Goal: Task Accomplishment & Management: Manage account settings

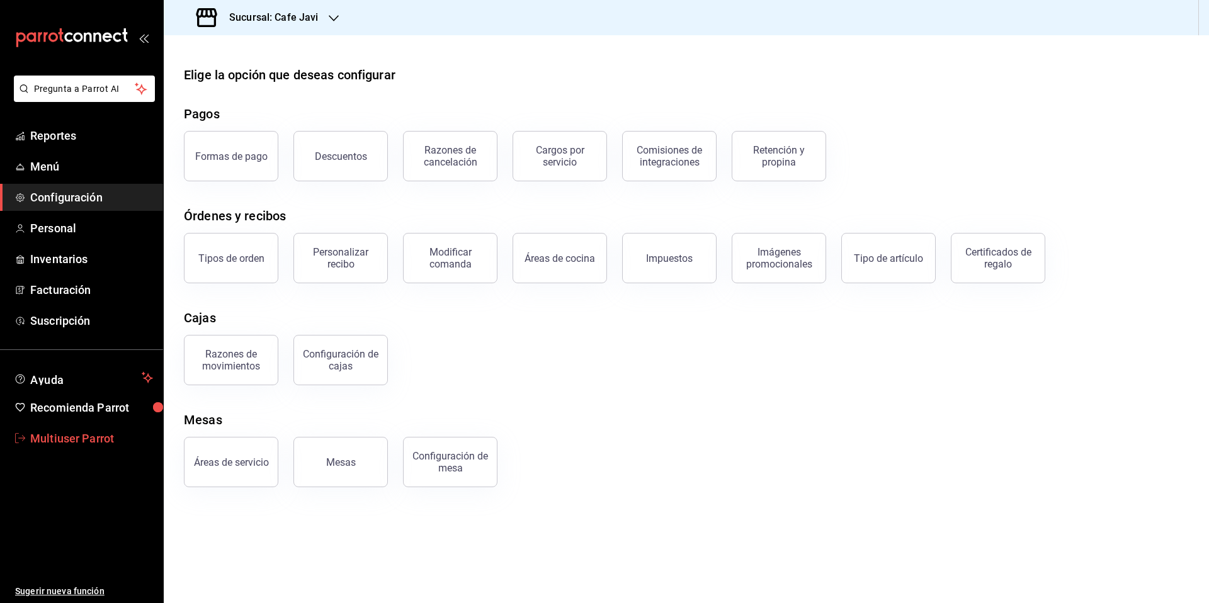
click at [81, 438] on span "Multiuser Parrot" at bounding box center [91, 438] width 123 height 17
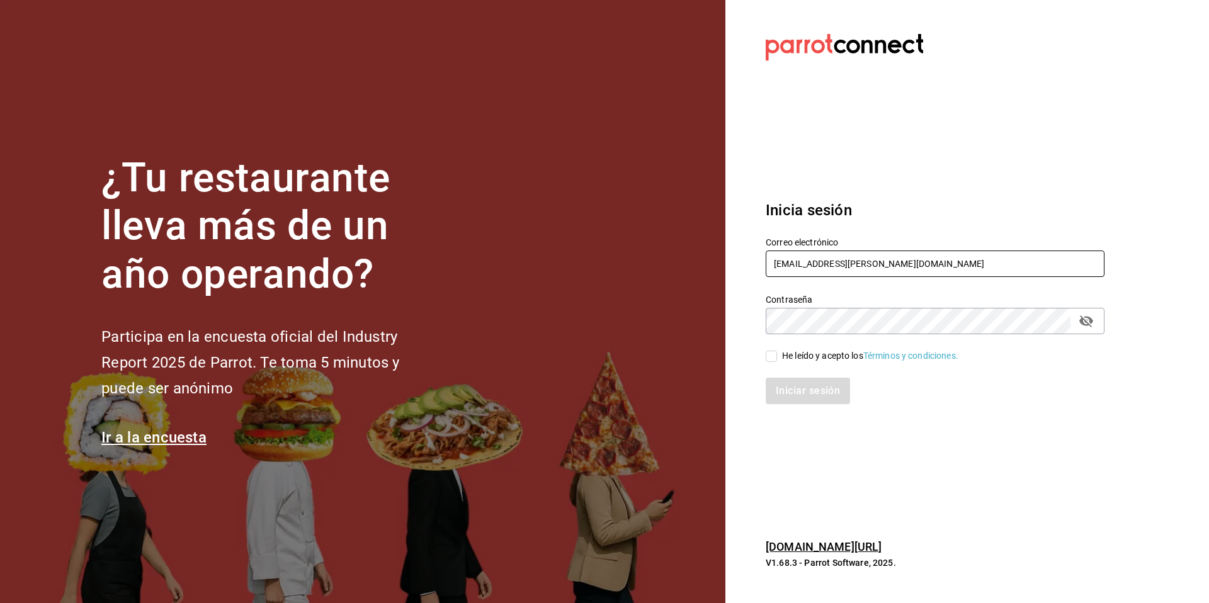
drag, startPoint x: 868, startPoint y: 263, endPoint x: 755, endPoint y: 264, distance: 112.7
click at [755, 264] on div "Correo electrónico multiuser@javi.com" at bounding box center [928, 250] width 354 height 57
type input "d"
click at [883, 176] on section "Datos incorrectos. Verifica que tu Correo o Contraseña estén bien escritos. Ini…" at bounding box center [929, 301] width 409 height 603
drag, startPoint x: 826, startPoint y: 261, endPoint x: 723, endPoint y: 247, distance: 104.2
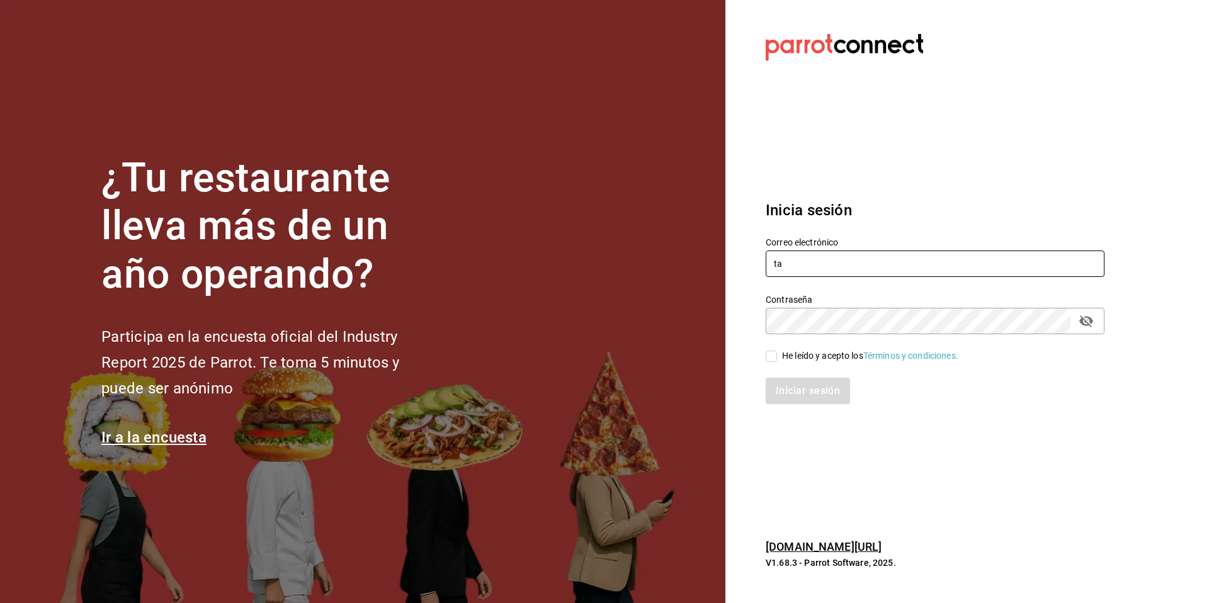
click at [723, 247] on div "¿Tu restaurante lleva más de un año operando? Participa en la encuesta oficial …" at bounding box center [604, 301] width 1209 height 603
paste input "queria@donros.com"
type input "taqueria@donros.com"
click at [790, 361] on div "He leído y acepto los Términos y condiciones." at bounding box center [870, 355] width 176 height 13
click at [777, 361] on input "He leído y acepto los Términos y condiciones." at bounding box center [771, 356] width 11 height 11
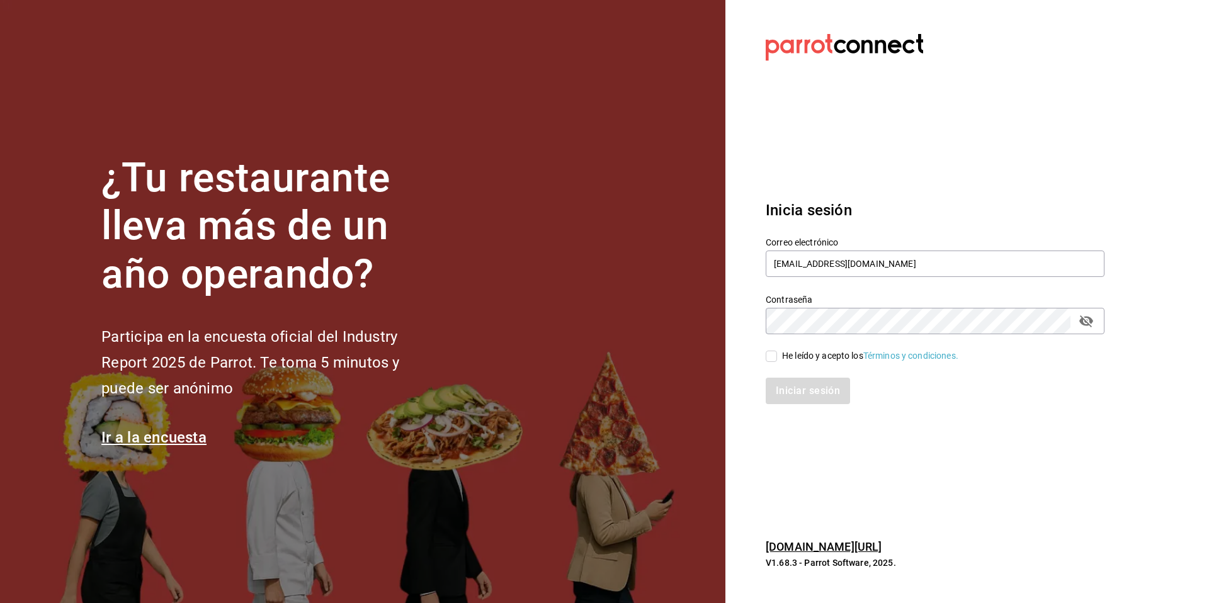
checkbox input "true"
click at [790, 387] on button "Iniciar sesión" at bounding box center [809, 391] width 86 height 26
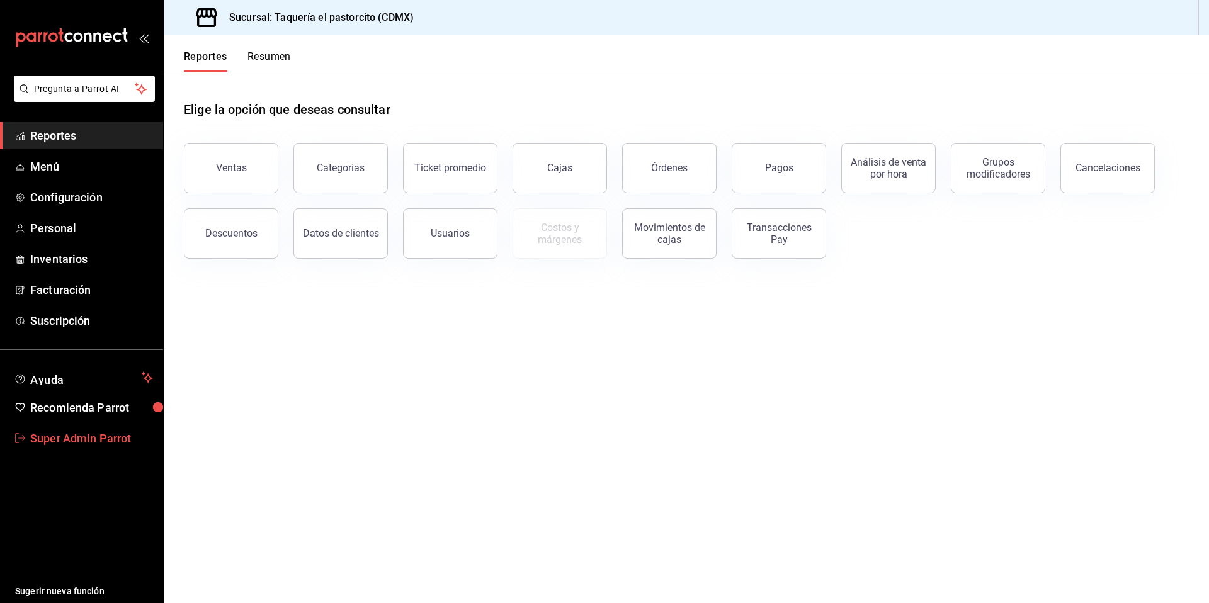
click at [102, 436] on span "Super Admin Parrot" at bounding box center [91, 438] width 123 height 17
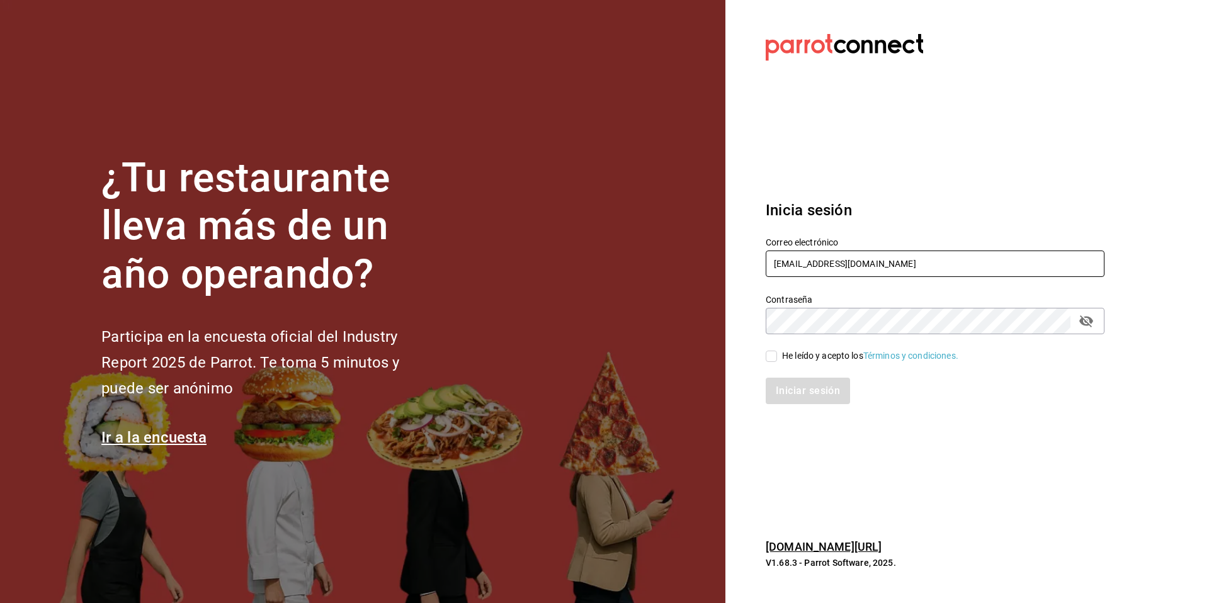
drag, startPoint x: 911, startPoint y: 268, endPoint x: 746, endPoint y: 266, distance: 165.0
click at [746, 266] on section "Datos incorrectos. Verifica que tu Correo o Contraseña estén bien escritos. Ini…" at bounding box center [929, 301] width 409 height 603
type input "rossowine@bar.mx"
click at [792, 349] on div "He leído y acepto los Términos y condiciones." at bounding box center [870, 355] width 176 height 13
click at [777, 351] on input "He leído y acepto los Términos y condiciones." at bounding box center [771, 356] width 11 height 11
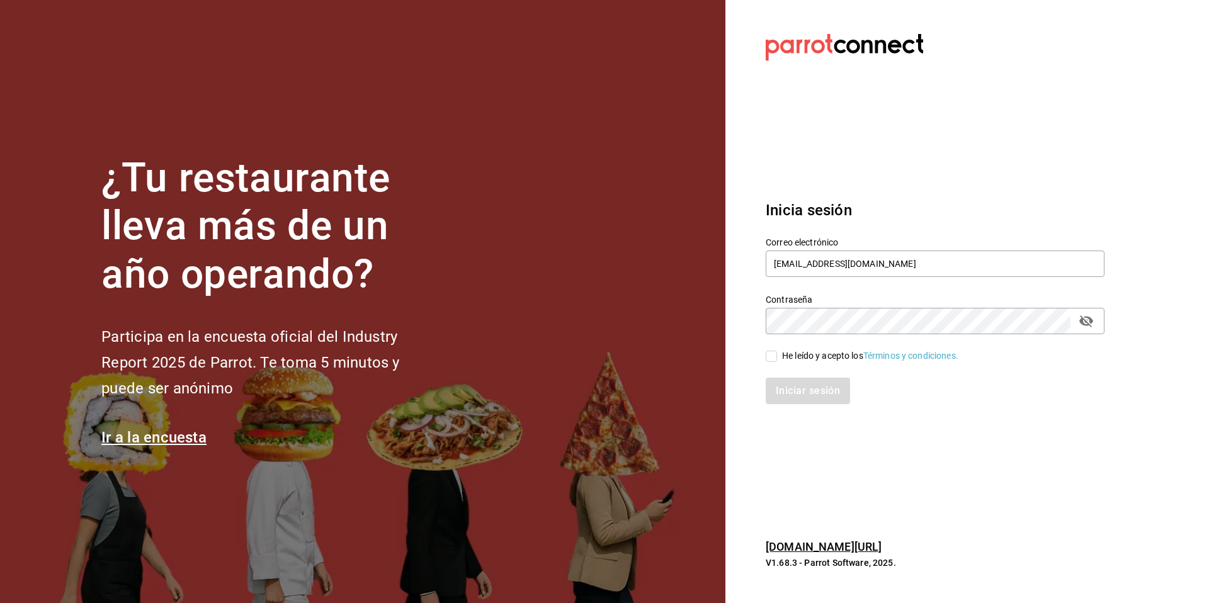
checkbox input "true"
click at [784, 383] on button "Iniciar sesión" at bounding box center [809, 391] width 86 height 26
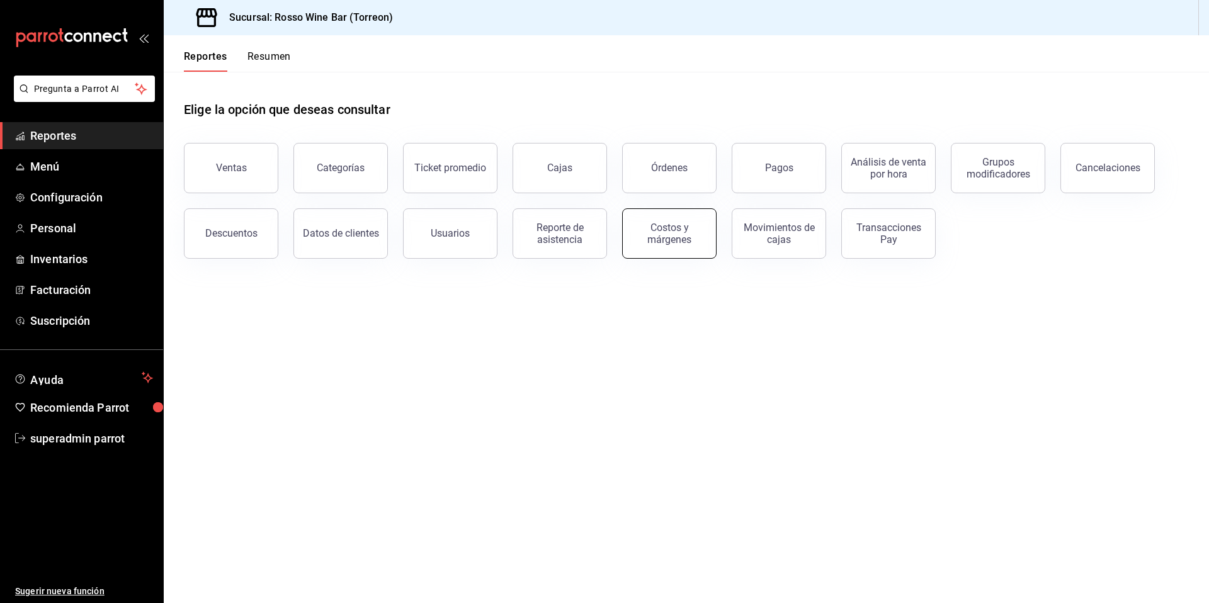
click at [662, 257] on div "Costos y márgenes" at bounding box center [662, 225] width 110 height 65
click at [669, 242] on div "Costos y márgenes" at bounding box center [669, 234] width 78 height 24
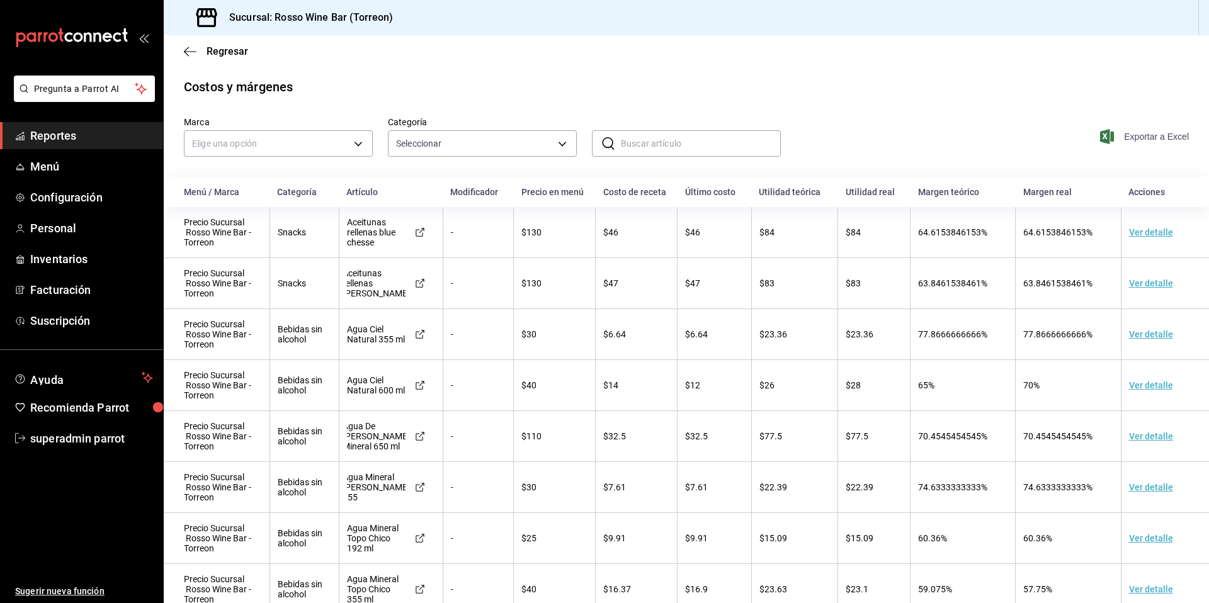
click at [1130, 143] on span "Exportar a Excel" at bounding box center [1146, 136] width 86 height 15
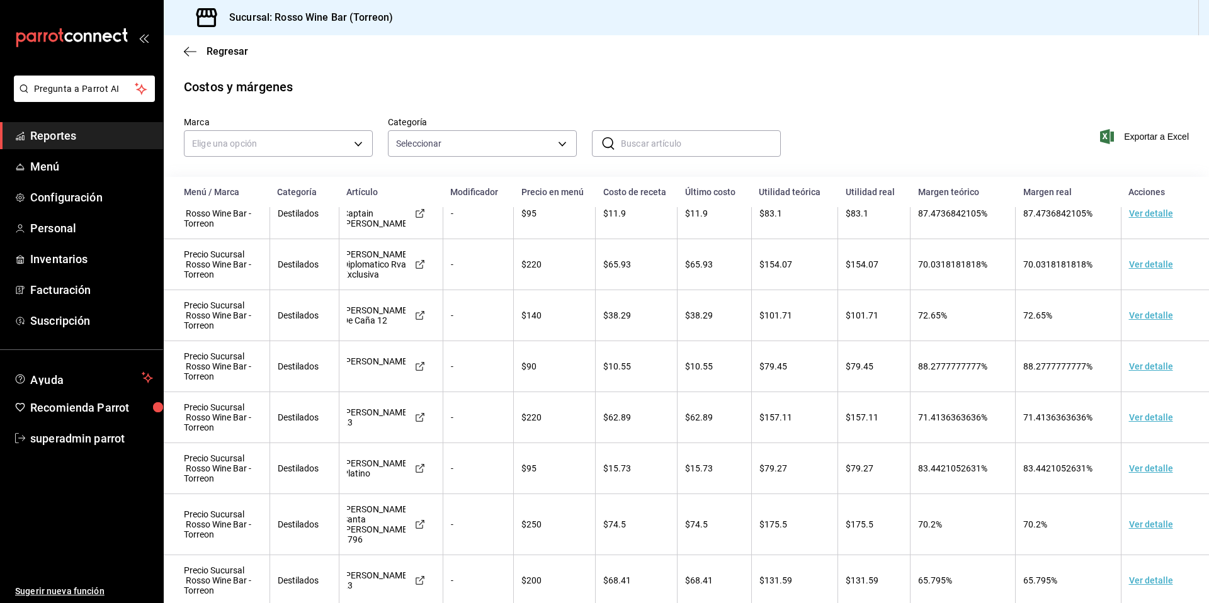
scroll to position [4639, 0]
click at [125, 438] on span "superadmin parrot" at bounding box center [91, 438] width 123 height 17
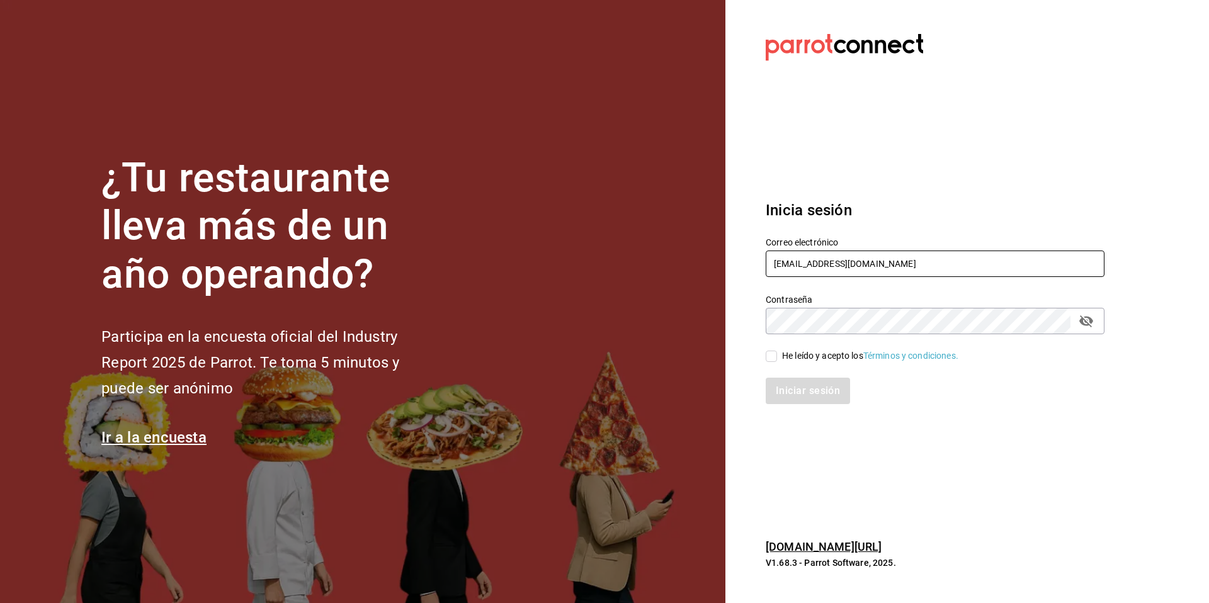
drag, startPoint x: 907, startPoint y: 263, endPoint x: 747, endPoint y: 258, distance: 160.6
click at [747, 258] on section "Datos incorrectos. Verifica que tu Correo o Contraseña estén bien escritos. Ini…" at bounding box center [929, 301] width 409 height 603
type input "g"
type input "multiuser@gui.com"
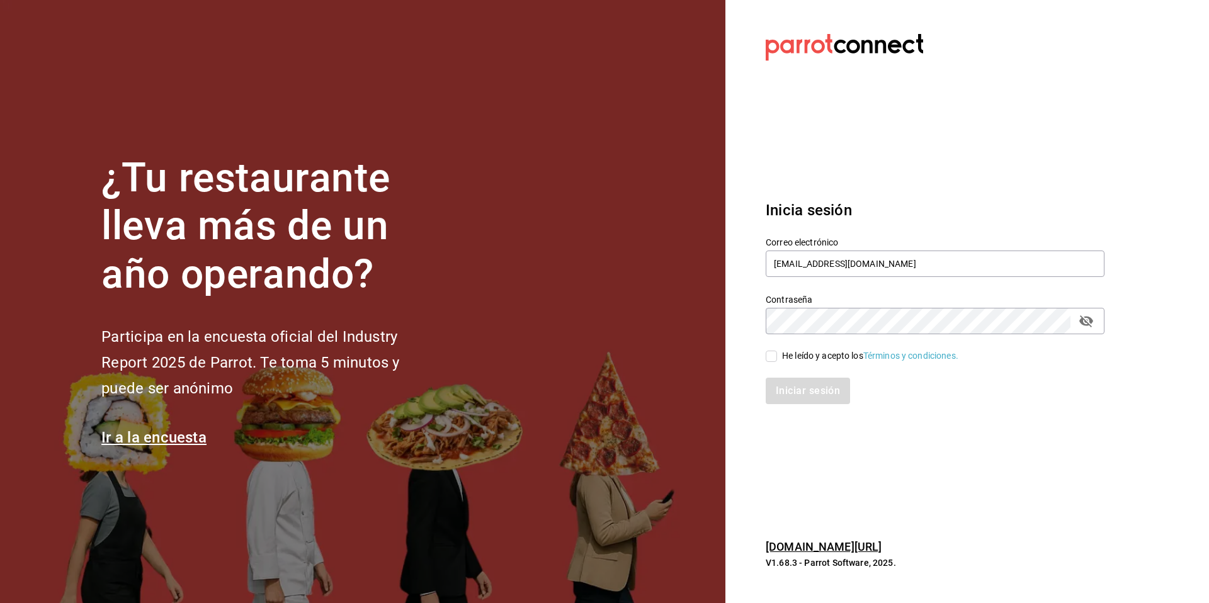
click at [783, 353] on div "He leído y acepto los Términos y condiciones." at bounding box center [870, 355] width 176 height 13
click at [777, 353] on input "He leído y acepto los Términos y condiciones." at bounding box center [771, 356] width 11 height 11
checkbox input "true"
click at [790, 393] on button "Iniciar sesión" at bounding box center [809, 391] width 86 height 26
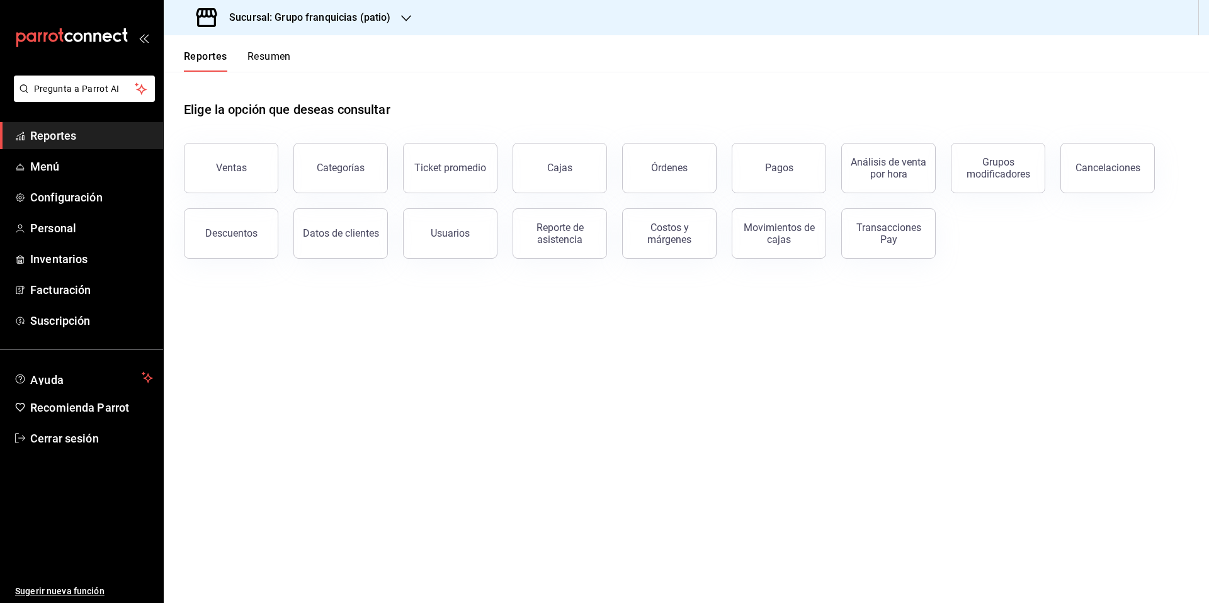
click at [352, 9] on div "Sucursal: Grupo franquicias (patio)" at bounding box center [295, 17] width 242 height 35
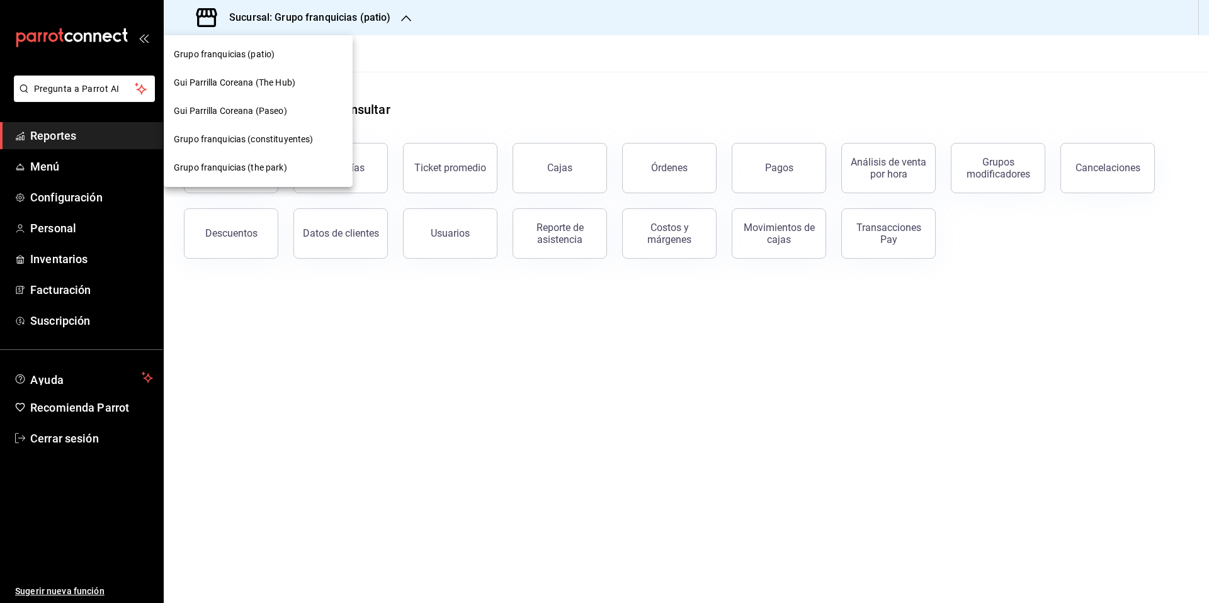
click at [581, 76] on div at bounding box center [604, 301] width 1209 height 603
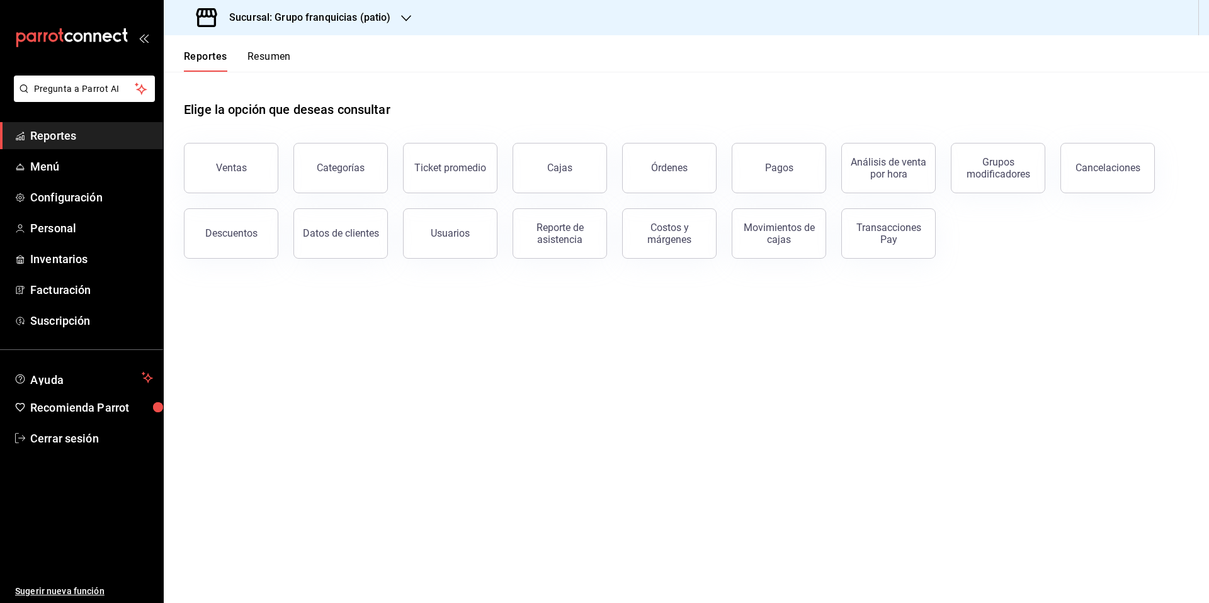
click at [382, 18] on h3 "Sucursal: Grupo franquicias (patio)" at bounding box center [305, 17] width 172 height 15
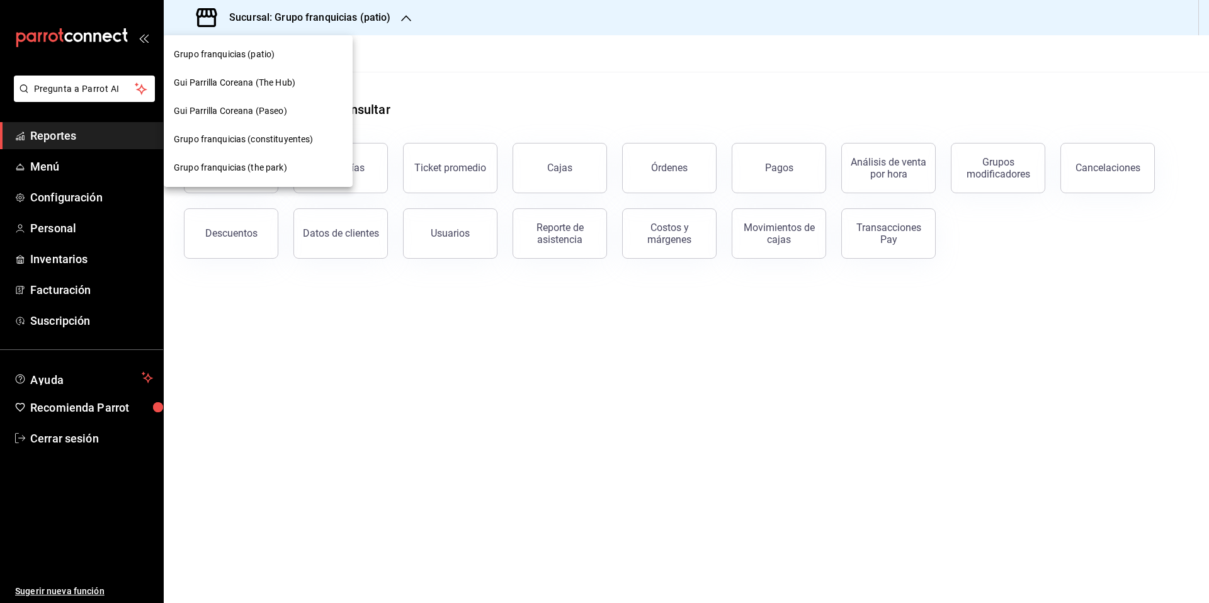
click at [275, 166] on span "Grupo franquicias (the park)" at bounding box center [230, 167] width 113 height 13
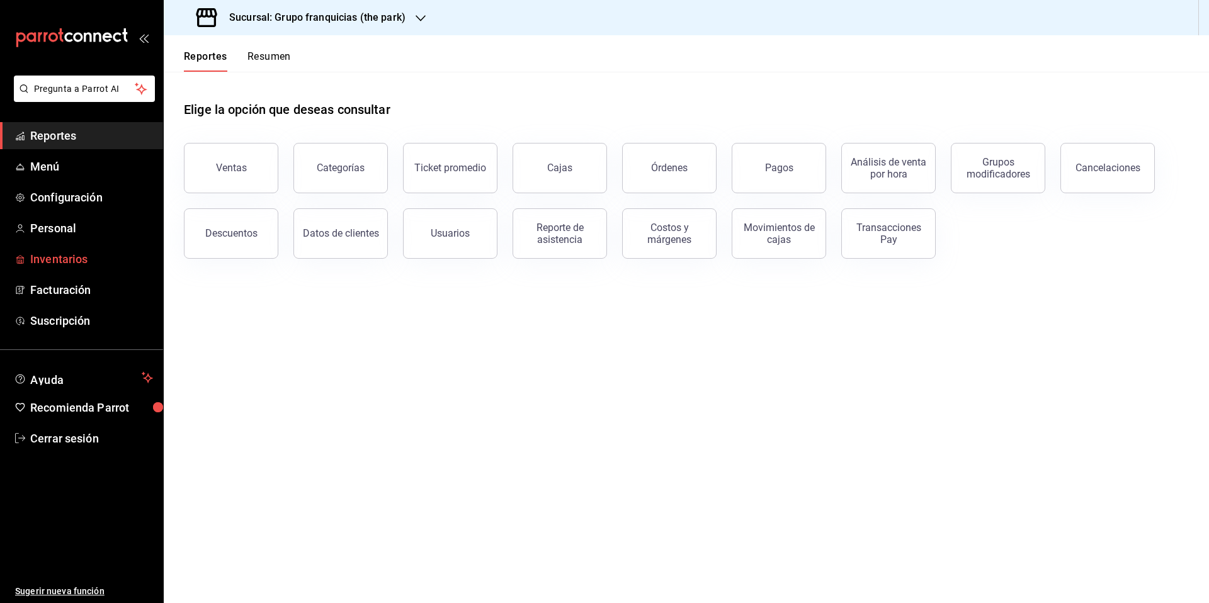
click at [78, 268] on link "Inventarios" at bounding box center [81, 259] width 163 height 27
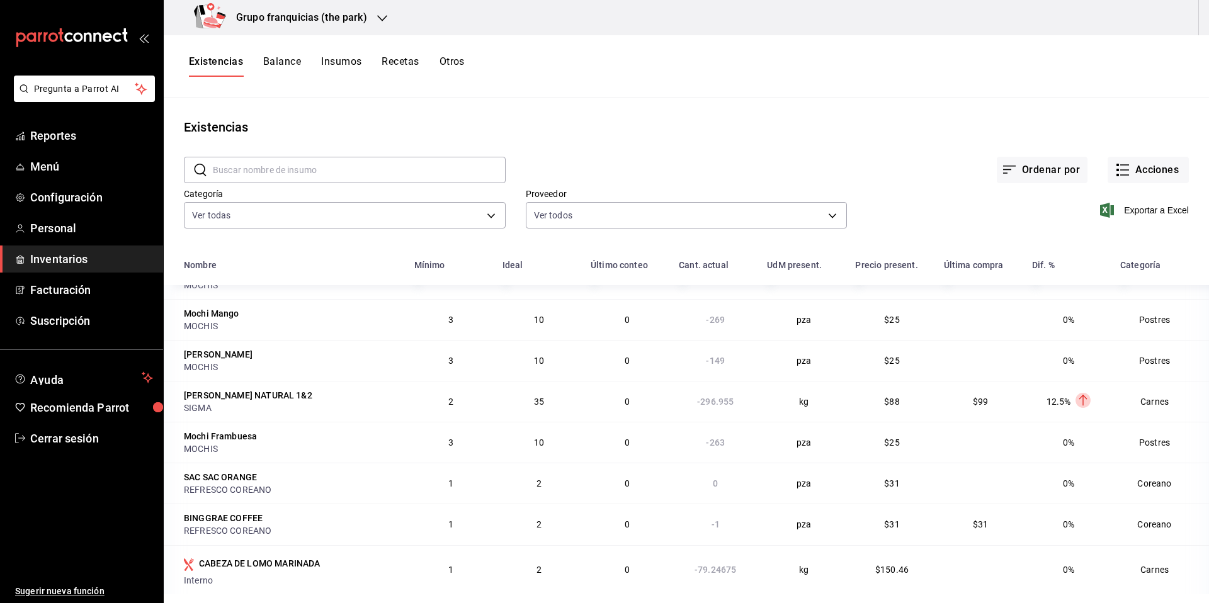
scroll to position [468, 0]
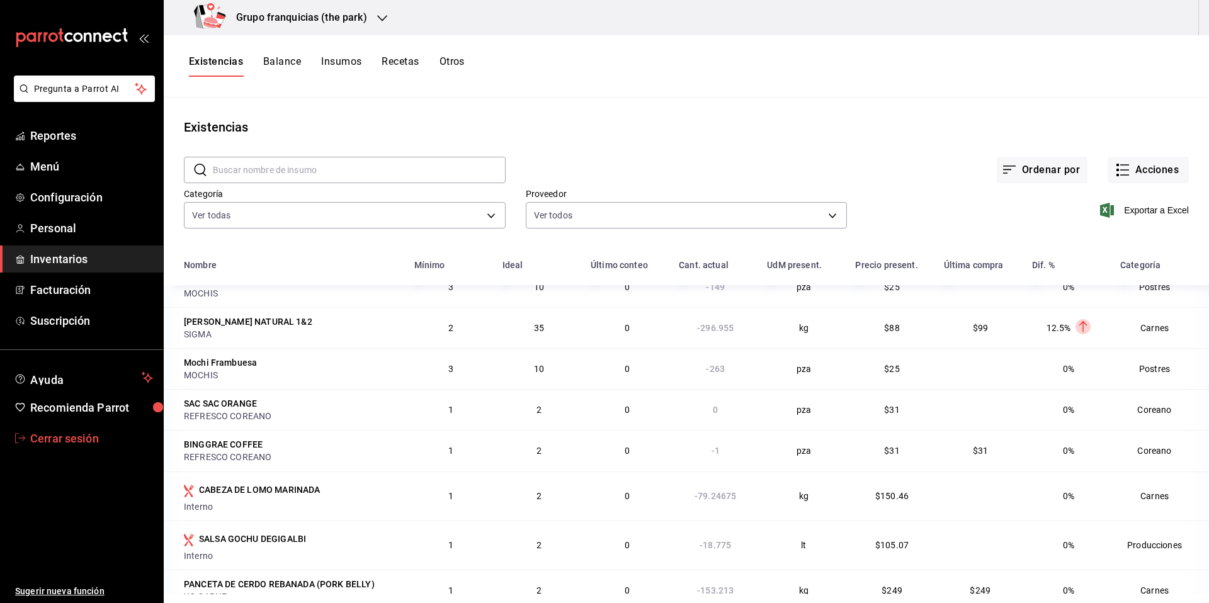
click at [71, 449] on link "Cerrar sesión" at bounding box center [81, 438] width 163 height 27
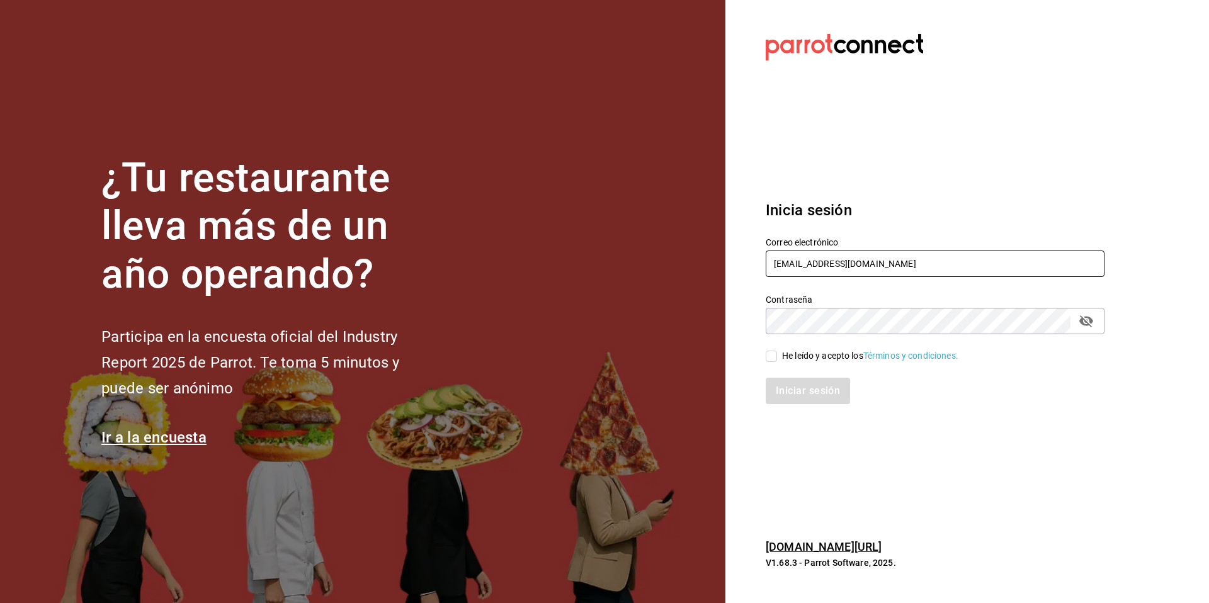
drag, startPoint x: 853, startPoint y: 271, endPoint x: 771, endPoint y: 245, distance: 86.0
click at [771, 245] on div "Correo electrónico multiuser@gui.com" at bounding box center [935, 258] width 339 height 42
paste input "amazonas@escobedo.com"
type input "amazonas@escobedo.com"
click at [830, 356] on div "He leído y acepto los Términos y condiciones." at bounding box center [870, 355] width 176 height 13
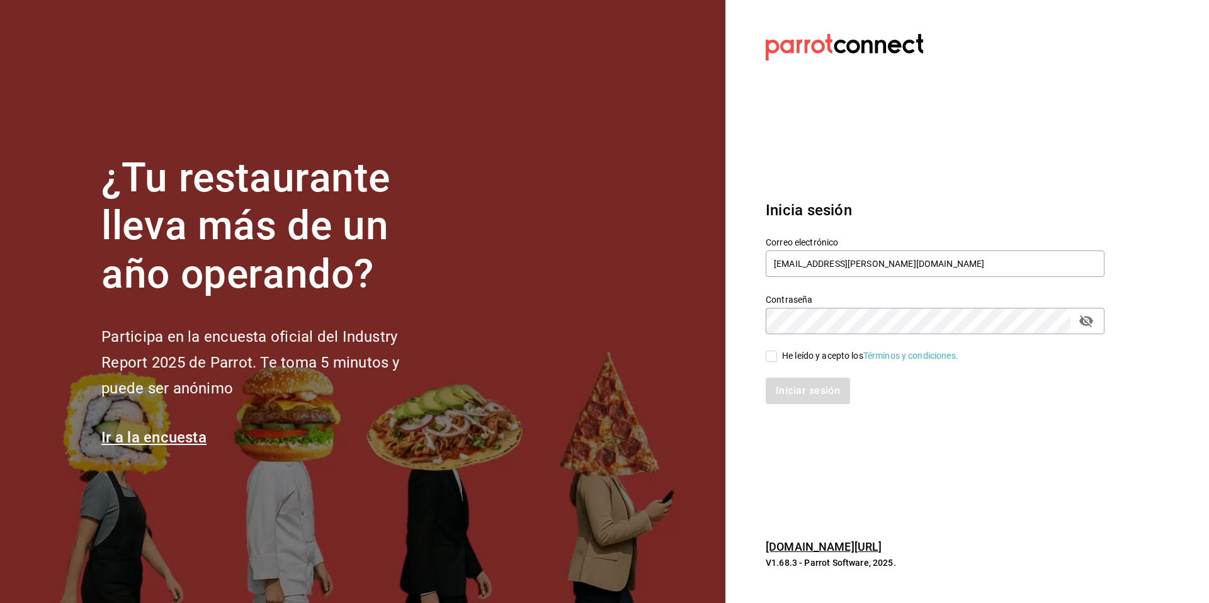
click at [777, 356] on input "He leído y acepto los Términos y condiciones." at bounding box center [771, 356] width 11 height 11
checkbox input "true"
click at [807, 396] on button "Iniciar sesión" at bounding box center [809, 391] width 86 height 26
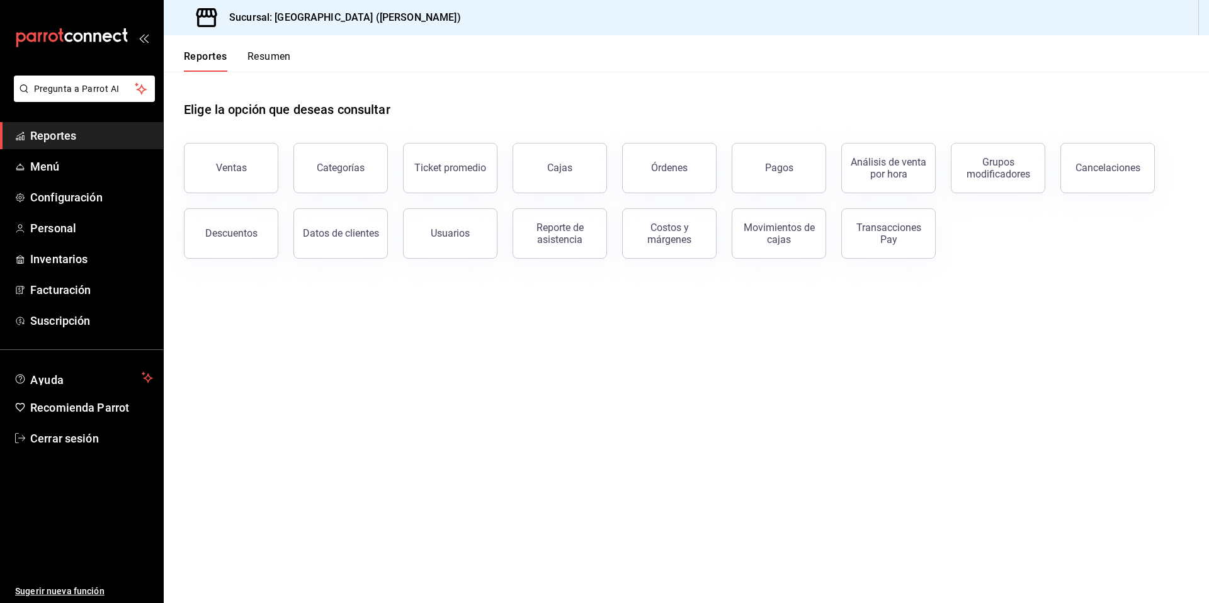
drag, startPoint x: 53, startPoint y: 243, endPoint x: 47, endPoint y: 258, distance: 16.1
click at [54, 244] on ul "Reportes Menú Configuración Personal Inventarios Facturación Suscripción" at bounding box center [81, 228] width 163 height 212
click at [47, 258] on span "Inventarios" at bounding box center [91, 259] width 123 height 17
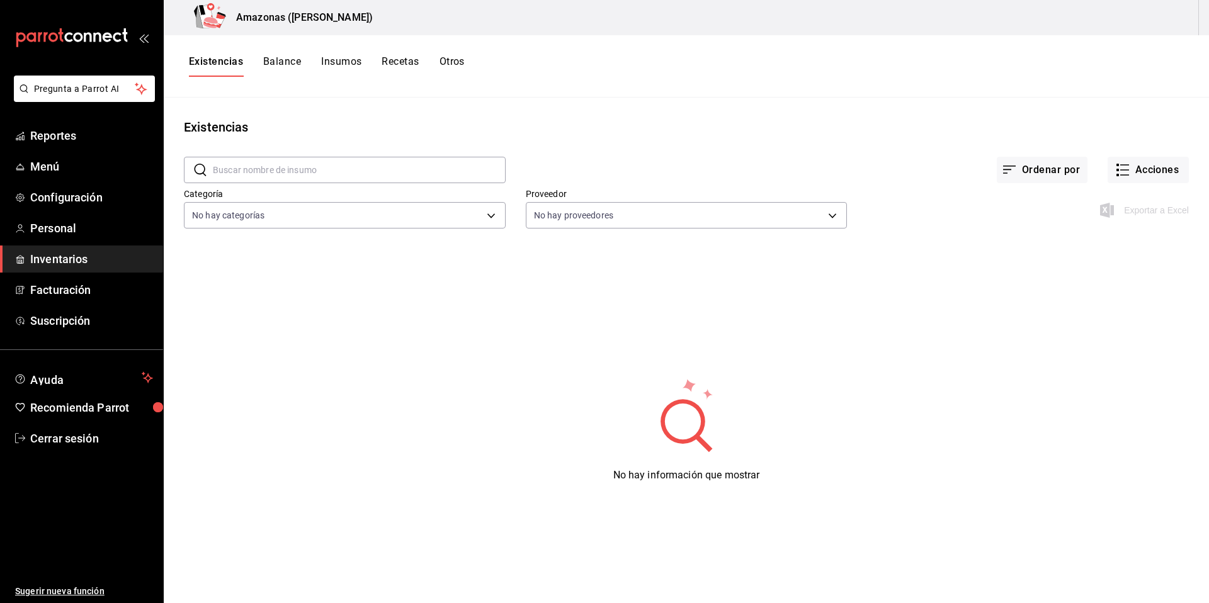
click at [71, 266] on span "Inventarios" at bounding box center [91, 259] width 123 height 17
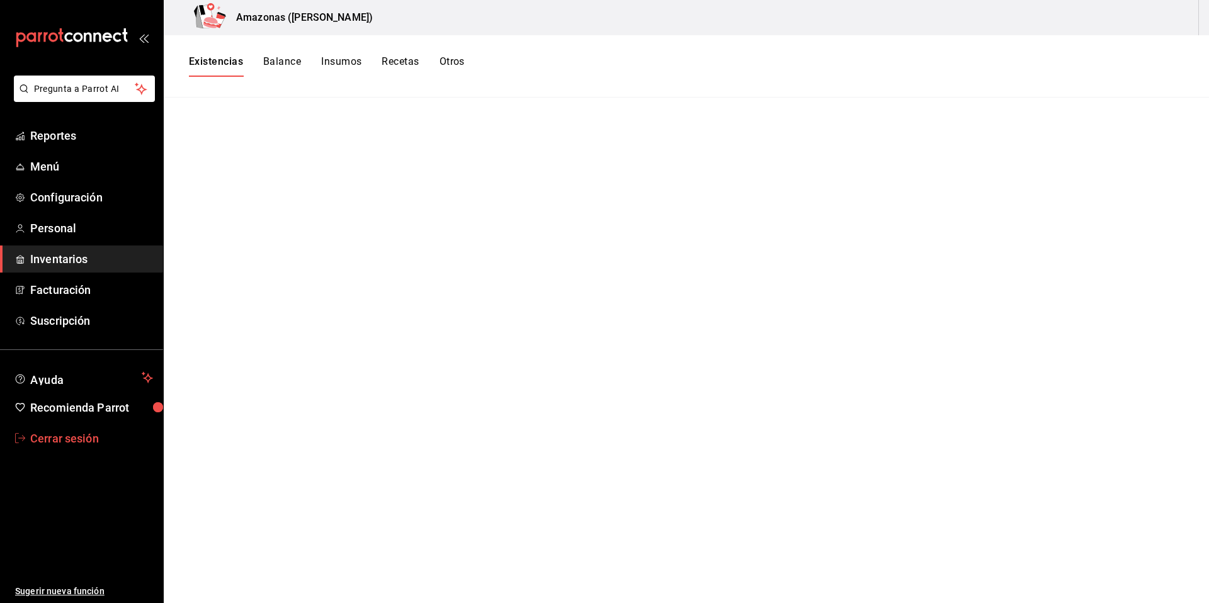
click at [86, 444] on span "Cerrar sesión" at bounding box center [91, 438] width 123 height 17
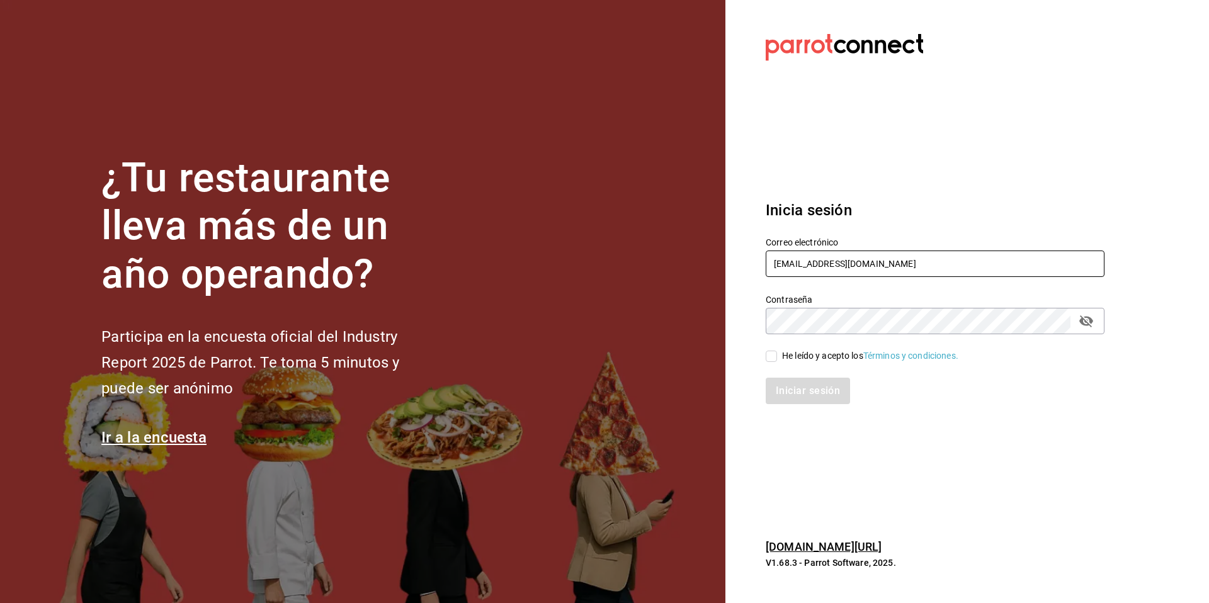
drag, startPoint x: 884, startPoint y: 269, endPoint x: 737, endPoint y: 257, distance: 147.9
click at [737, 257] on section "Datos incorrectos. Verifica que tu Correo o Contraseña estén bien escritos. Ini…" at bounding box center [929, 301] width 409 height 603
type input "beantown@cdmx.com"
click at [780, 361] on span "He leído y acepto los Términos y condiciones." at bounding box center [867, 355] width 181 height 13
click at [777, 361] on input "He leído y acepto los Términos y condiciones." at bounding box center [771, 356] width 11 height 11
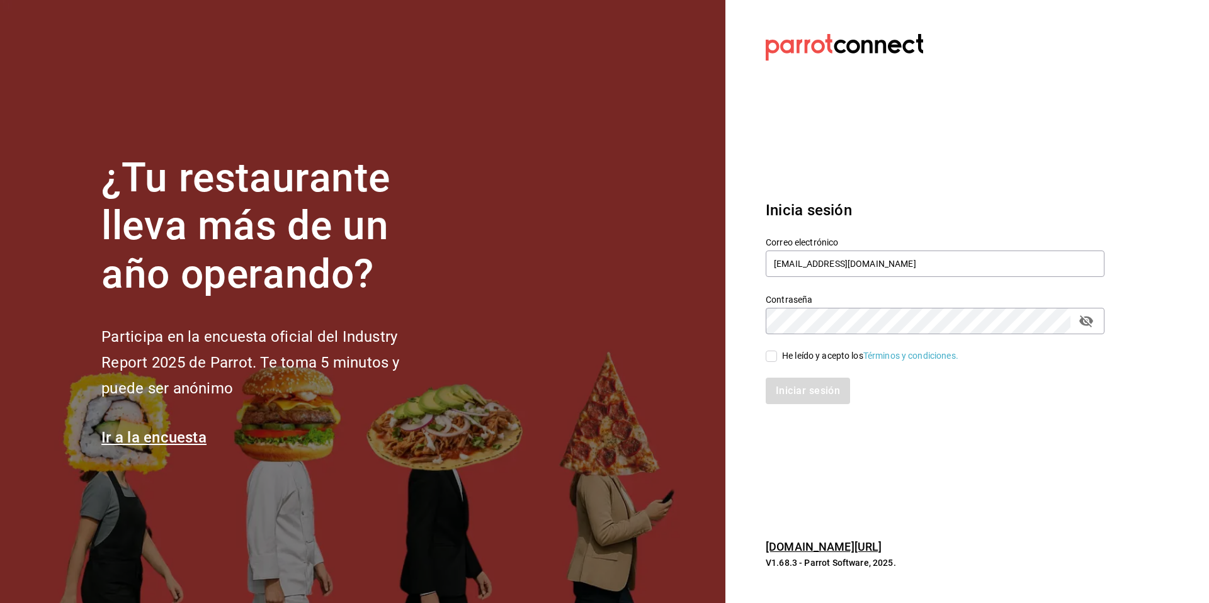
checkbox input "true"
click at [791, 404] on button "Iniciar sesión" at bounding box center [809, 391] width 86 height 26
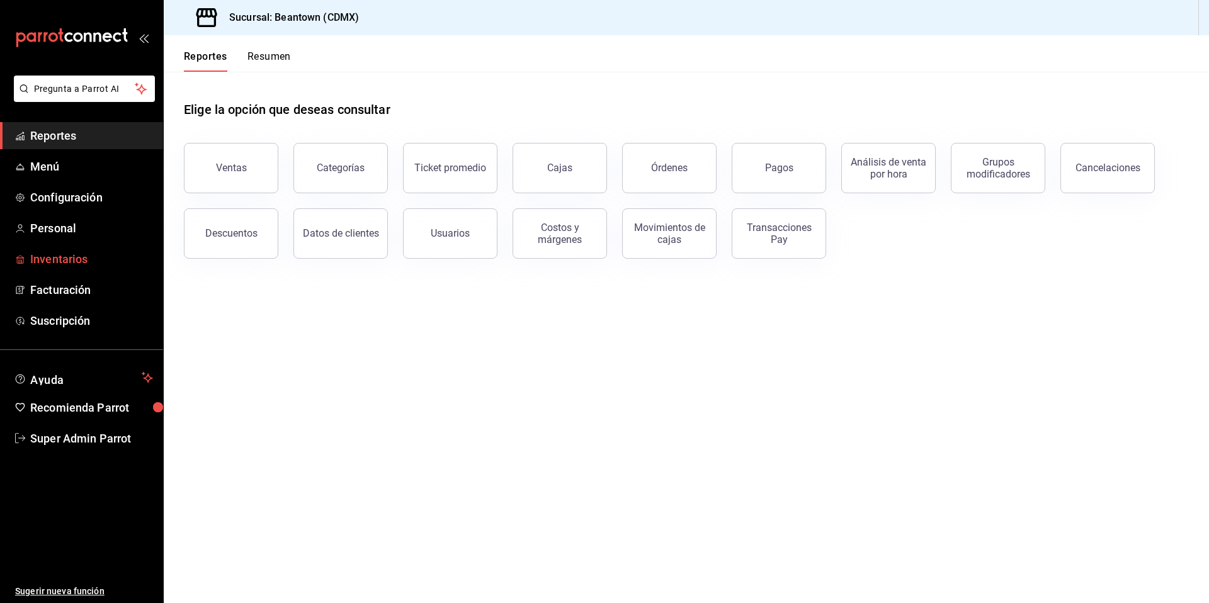
click at [94, 257] on span "Inventarios" at bounding box center [91, 259] width 123 height 17
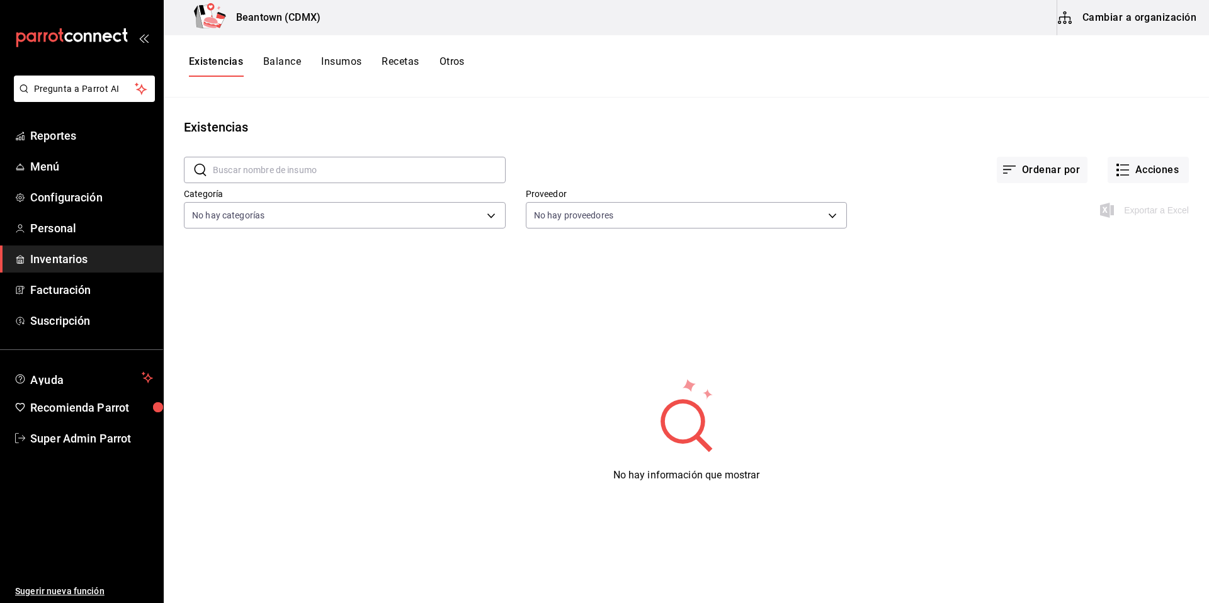
click at [1080, 23] on button "Cambiar a organización" at bounding box center [1128, 17] width 142 height 35
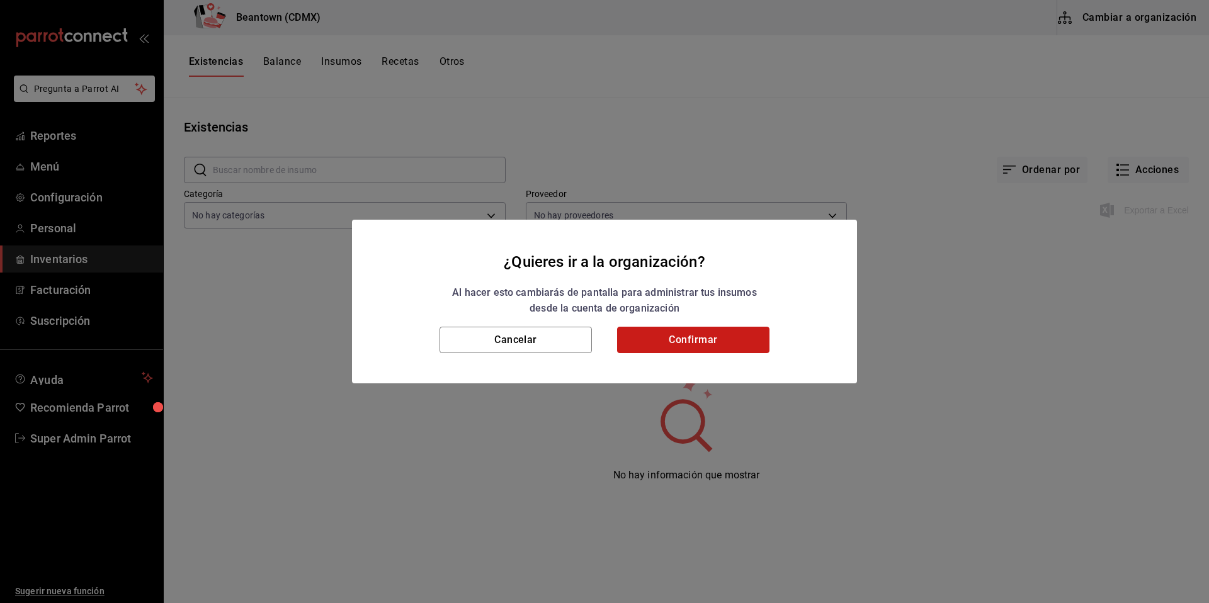
click at [709, 348] on button "Confirmar" at bounding box center [693, 340] width 152 height 26
